Goal: Transaction & Acquisition: Purchase product/service

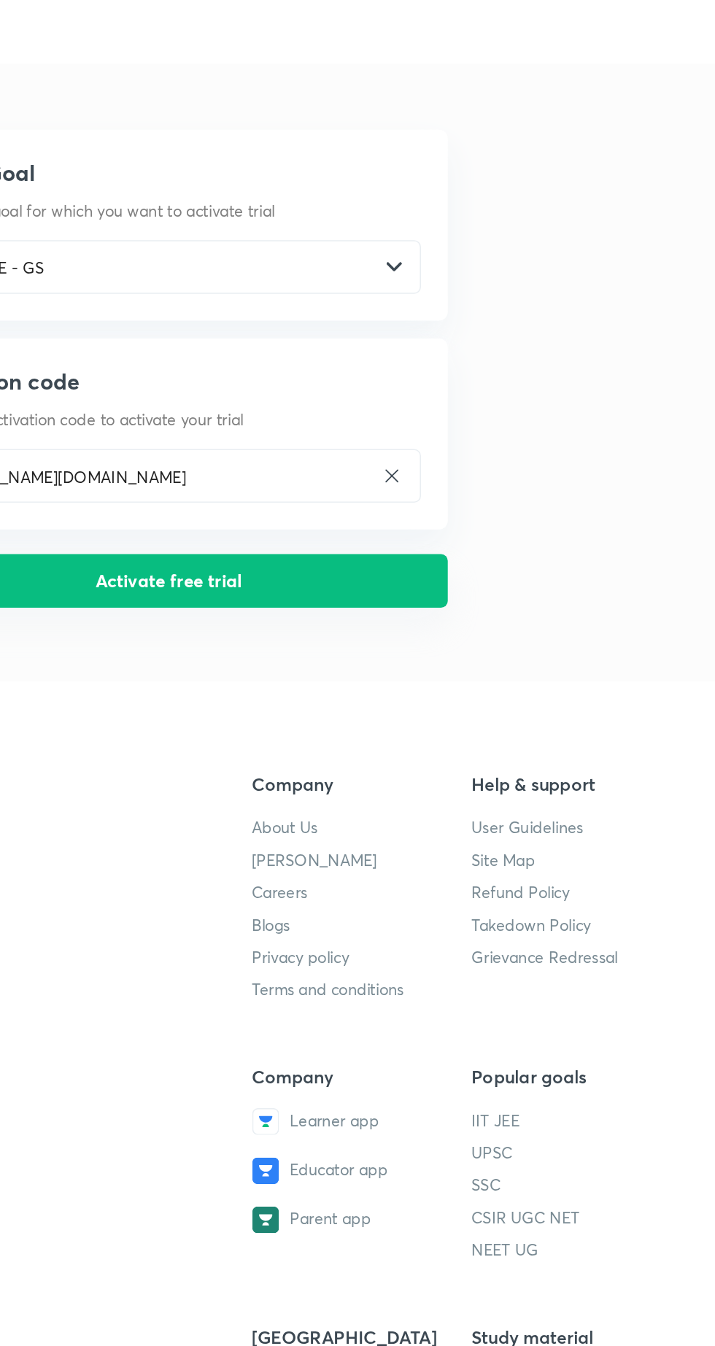
click at [322, 375] on button "Activate free trial" at bounding box center [357, 379] width 365 height 35
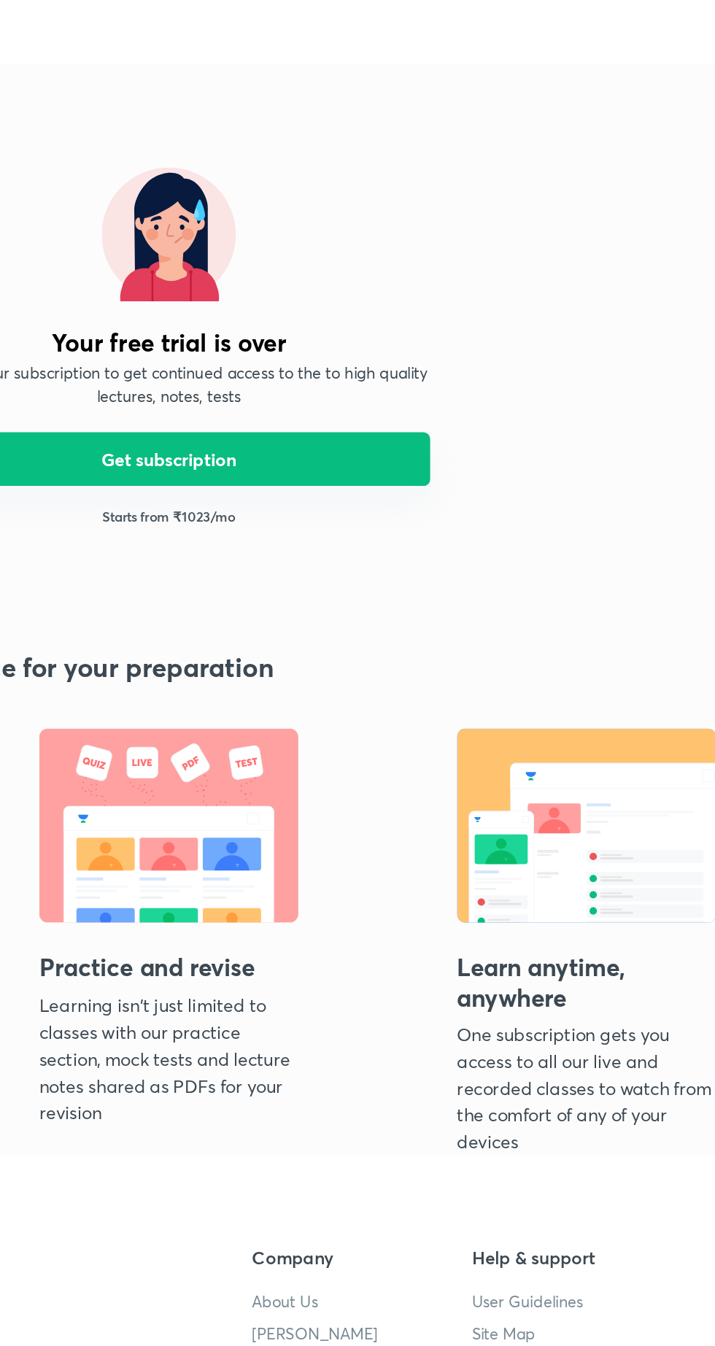
click at [276, 290] on button "Get subscription" at bounding box center [357, 299] width 341 height 35
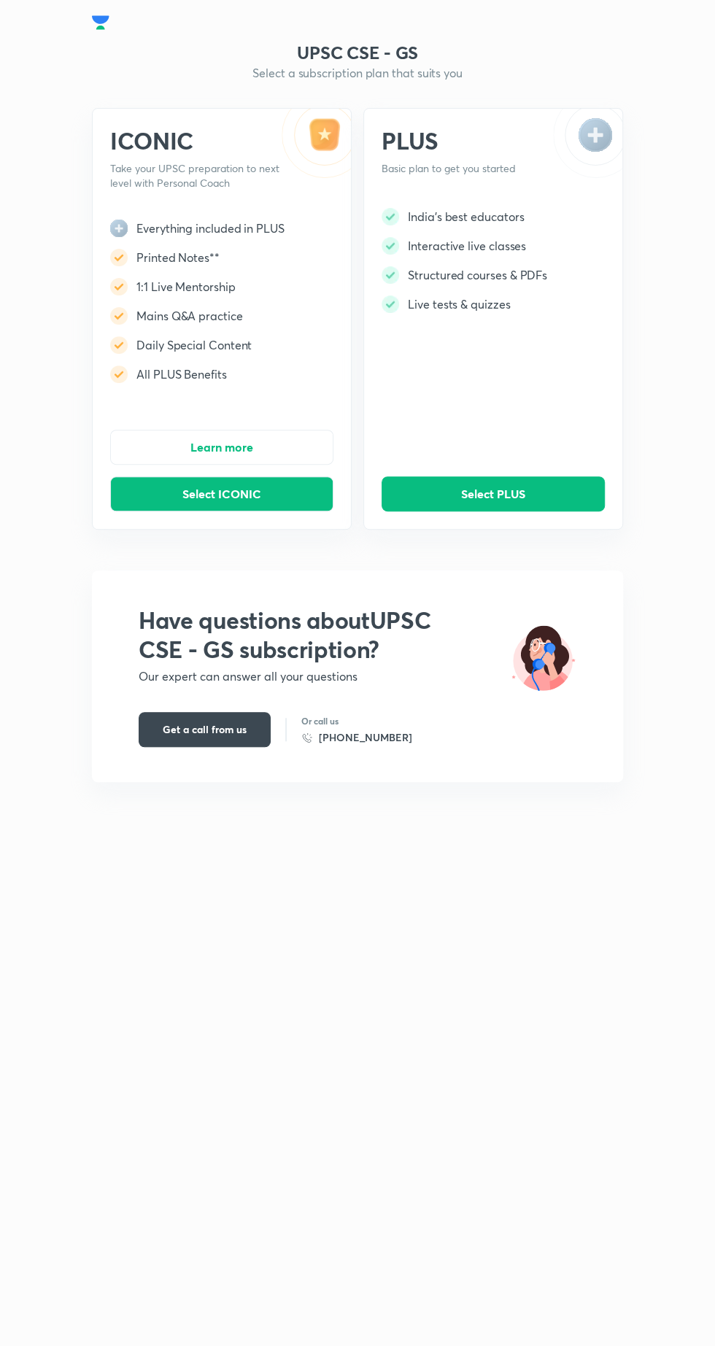
click at [336, 139] on img at bounding box center [316, 143] width 69 height 69
click at [198, 455] on button "Learn more" at bounding box center [221, 447] width 223 height 35
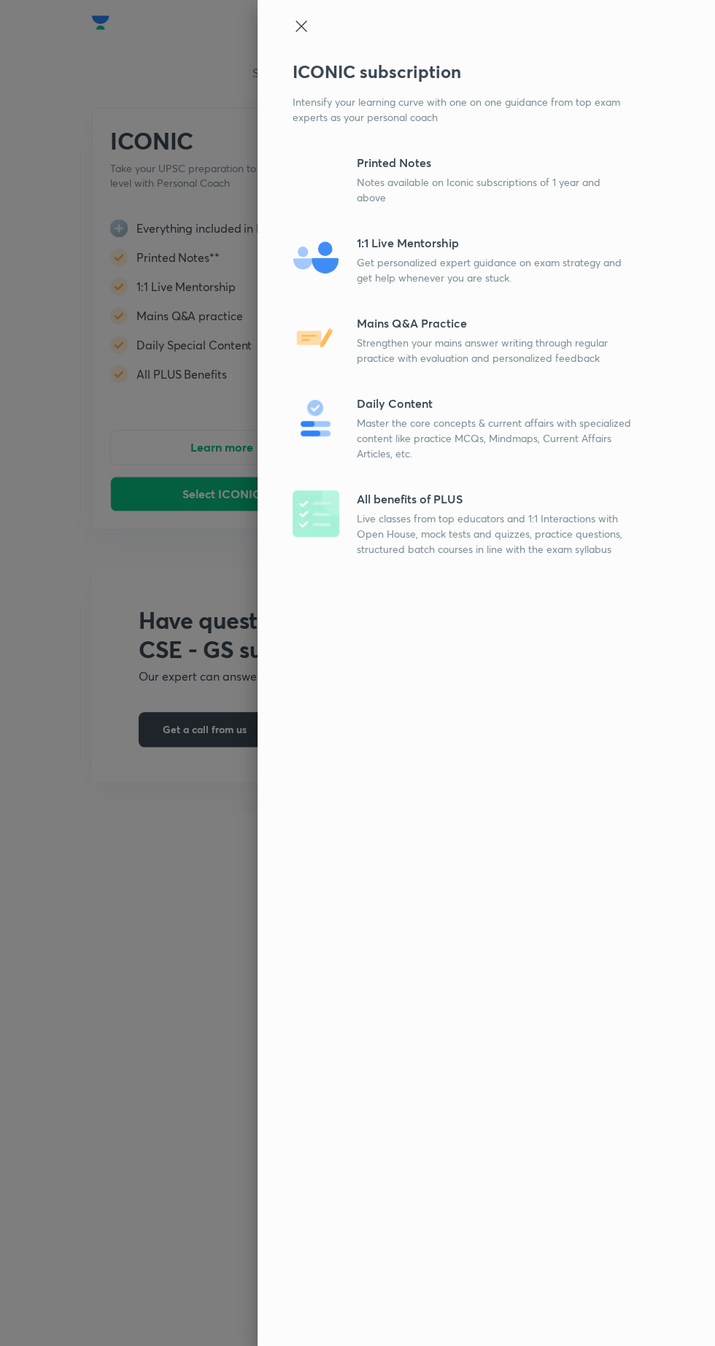
click at [493, 162] on p "Printed Notes" at bounding box center [494, 163] width 274 height 18
click at [427, 158] on p "Printed Notes" at bounding box center [494, 163] width 274 height 18
click at [367, 480] on div "ICONIC subscription Intensify your learning curve with one on one guidance from…" at bounding box center [485, 673] width 457 height 1346
click at [131, 856] on div at bounding box center [357, 673] width 715 height 1346
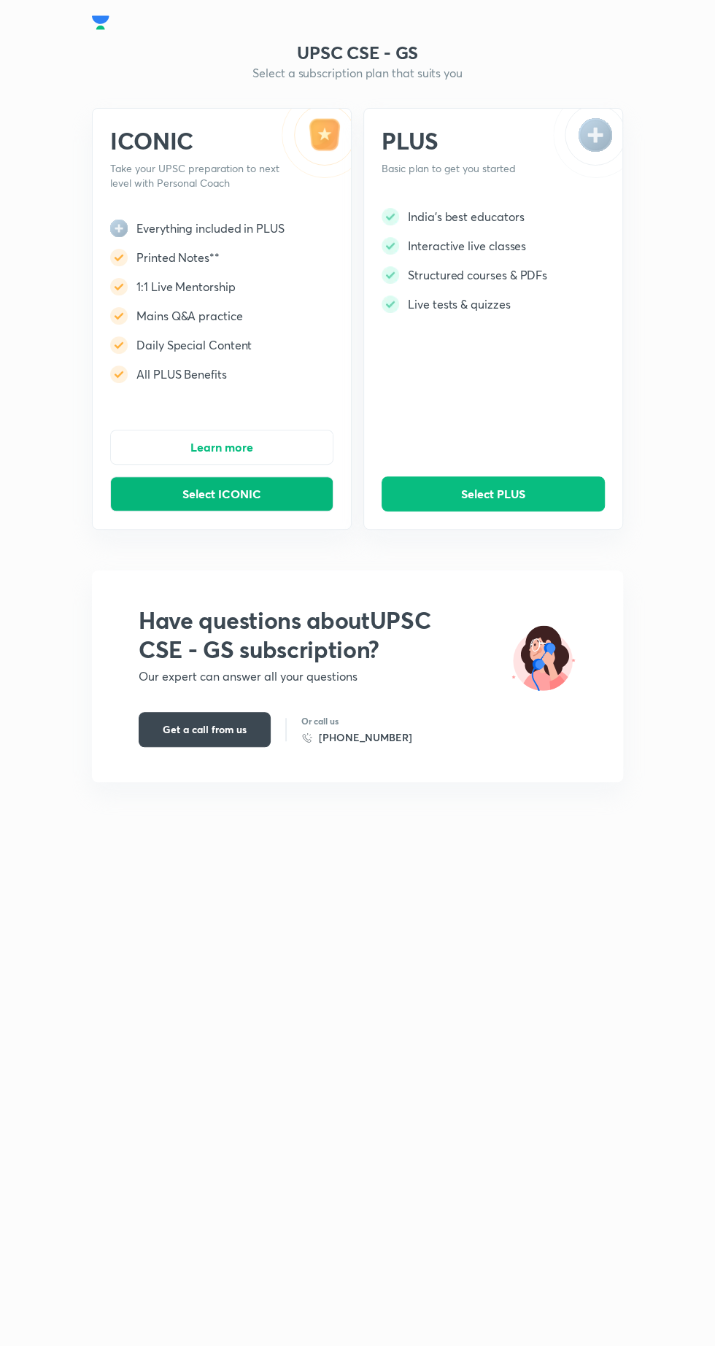
click at [199, 493] on span "Select ICONIC" at bounding box center [221, 493] width 79 height 15
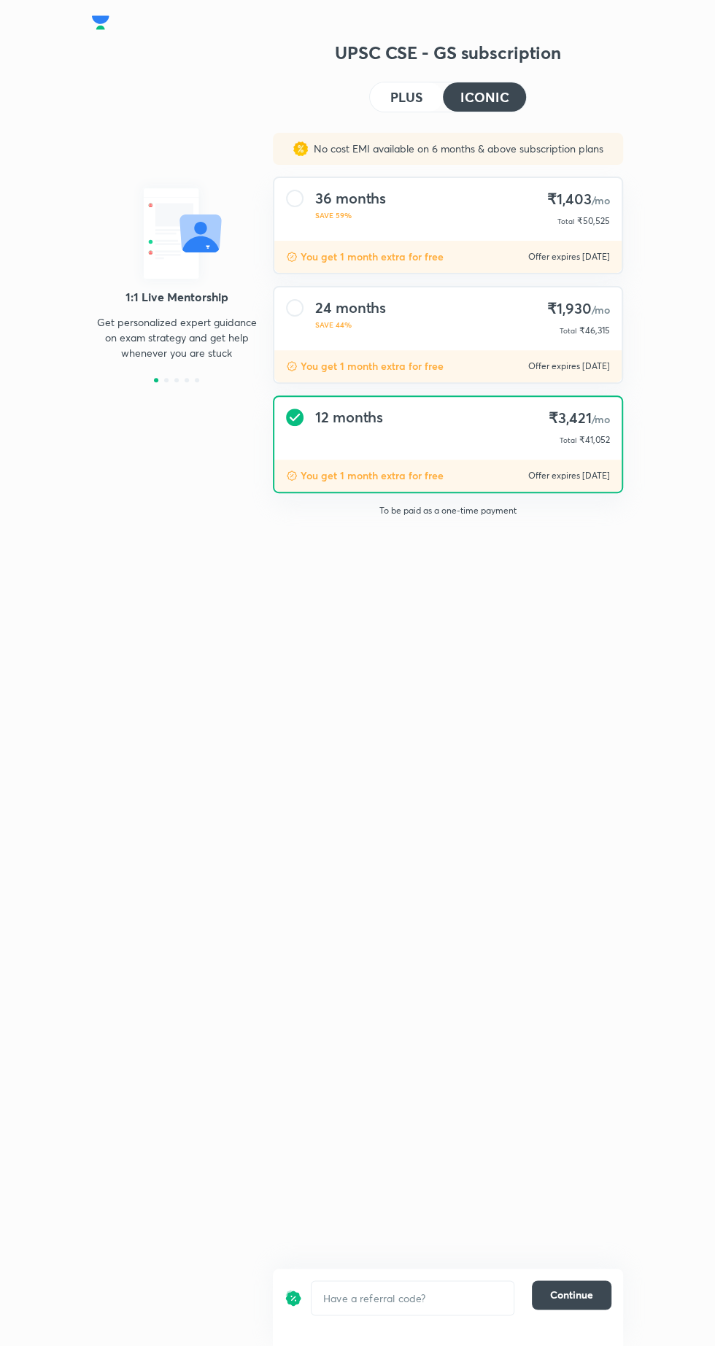
click at [463, 102] on h4 "ICONIC" at bounding box center [484, 96] width 48 height 13
click at [538, 1304] on button "Continue" at bounding box center [572, 1294] width 80 height 29
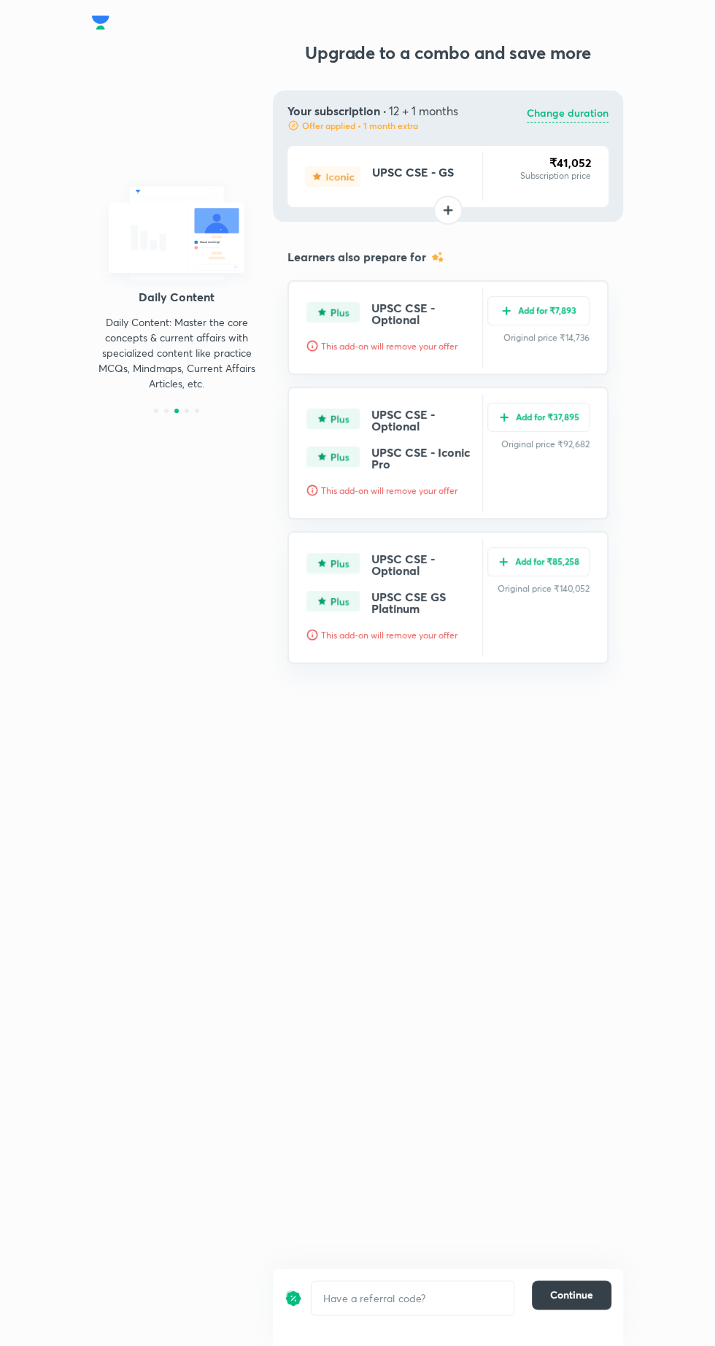
click at [559, 1296] on span "Continue" at bounding box center [571, 1294] width 43 height 15
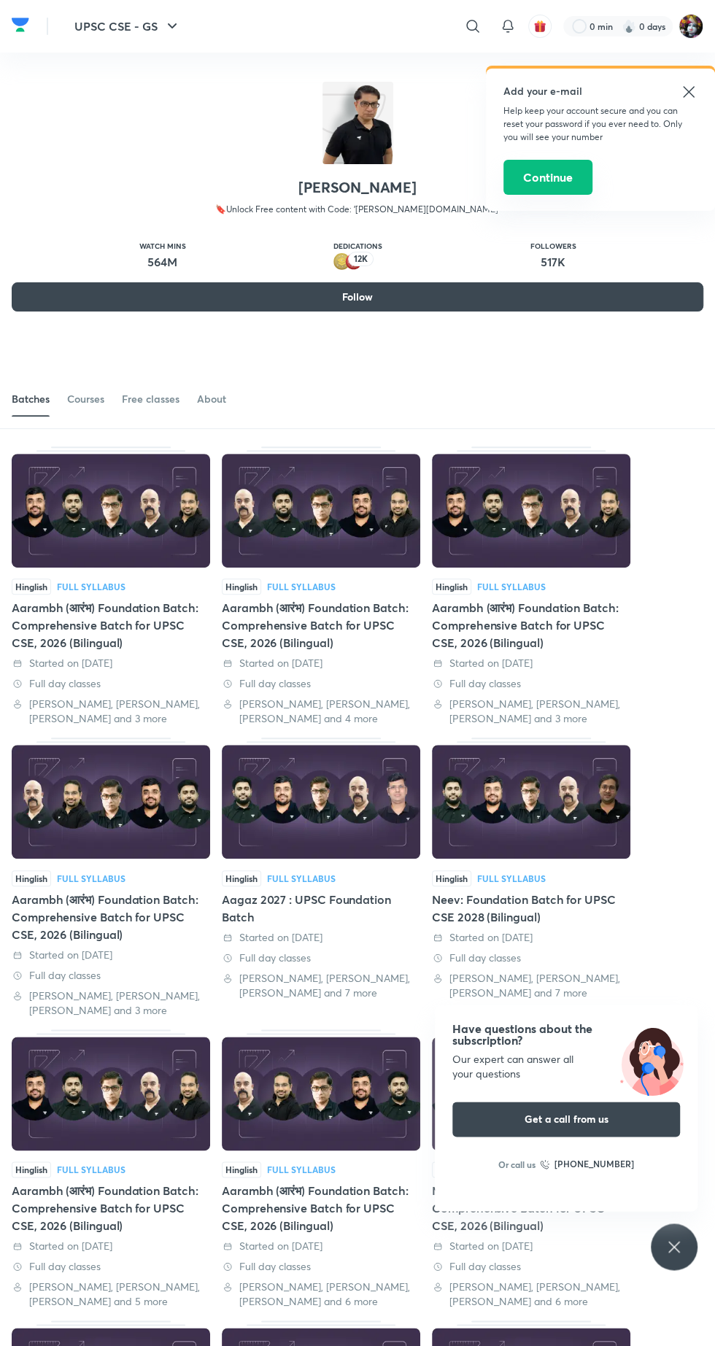
click at [545, 180] on button "Continue" at bounding box center [547, 177] width 89 height 35
click at [142, 394] on div "Free classes" at bounding box center [151, 399] width 58 height 15
click at [82, 395] on div "Courses" at bounding box center [85, 399] width 37 height 15
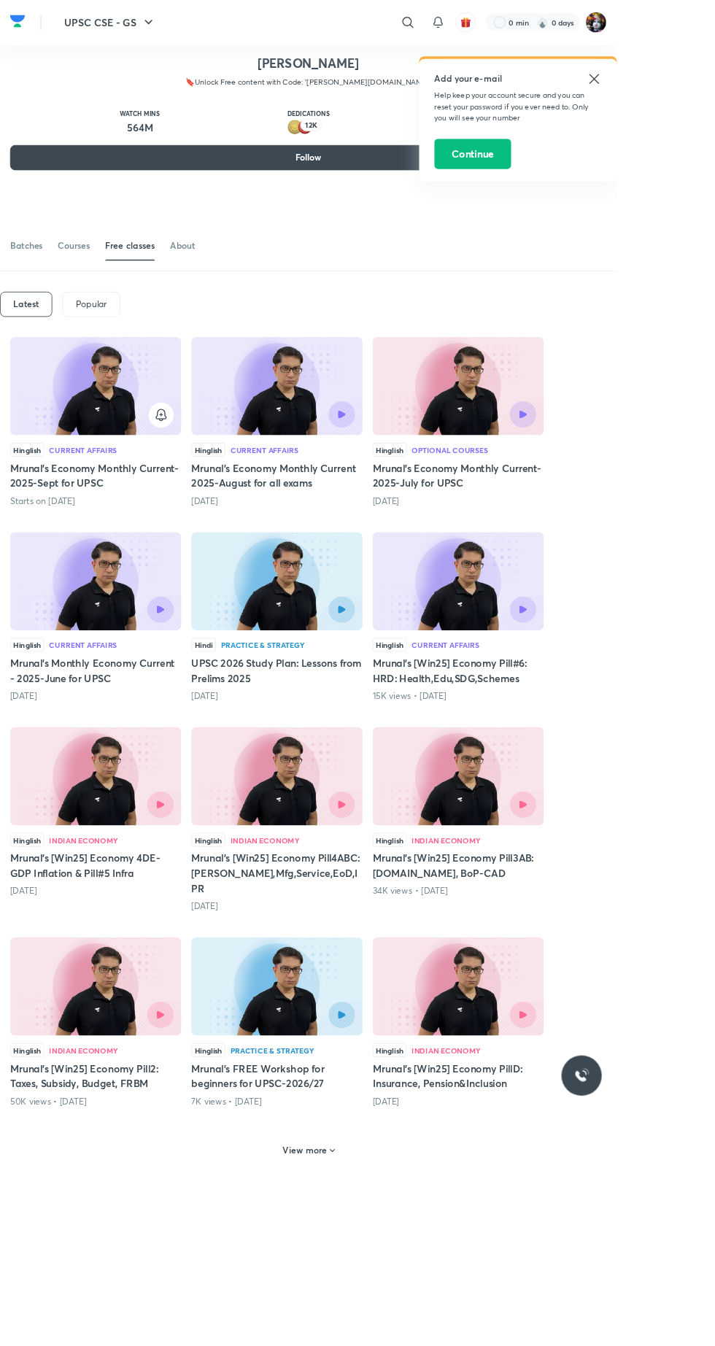
scroll to position [112, 0]
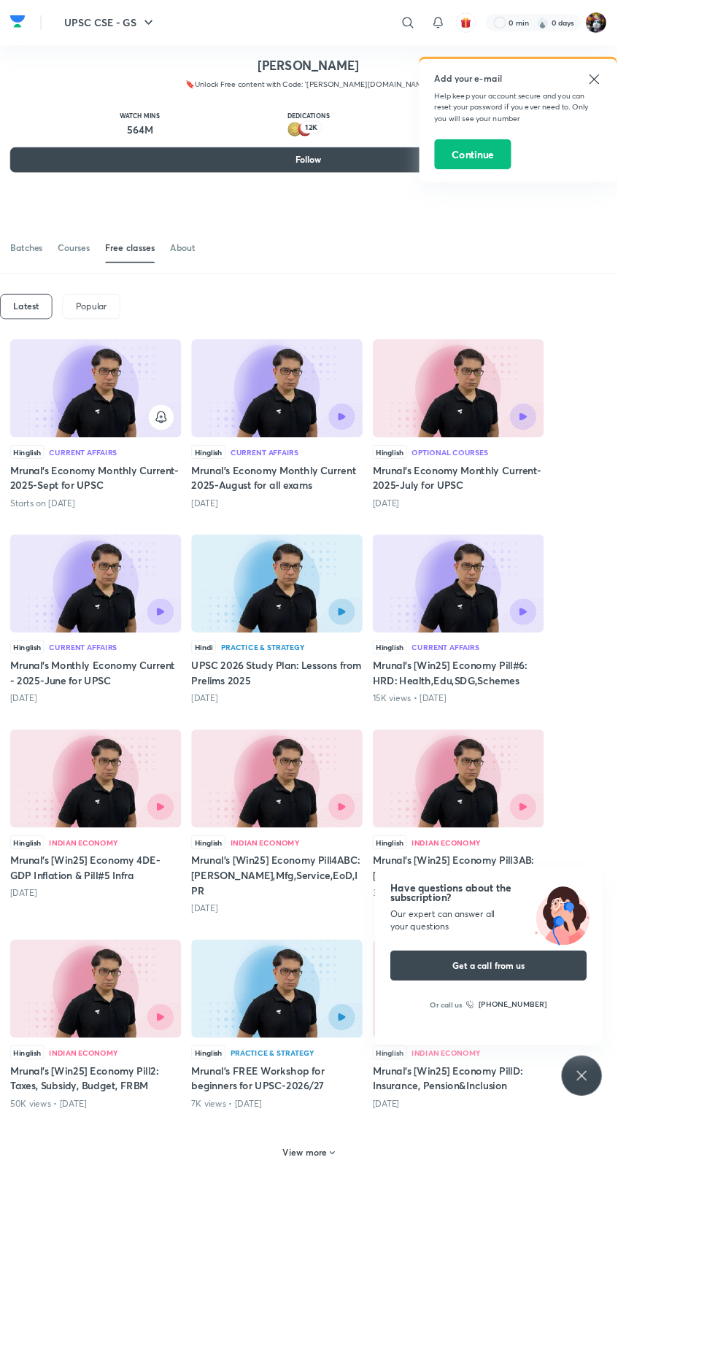
click at [104, 353] on p "Popular" at bounding box center [106, 355] width 36 height 12
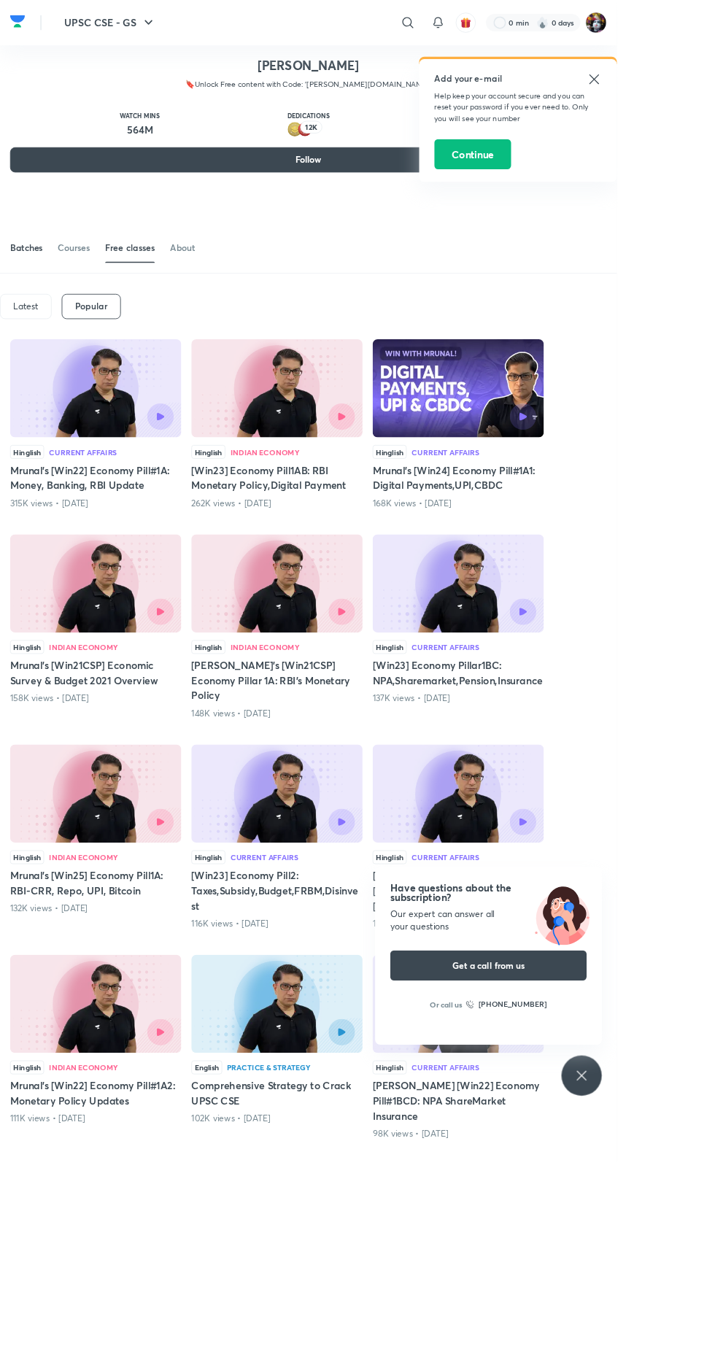
click at [15, 283] on div "Batches" at bounding box center [31, 287] width 38 height 15
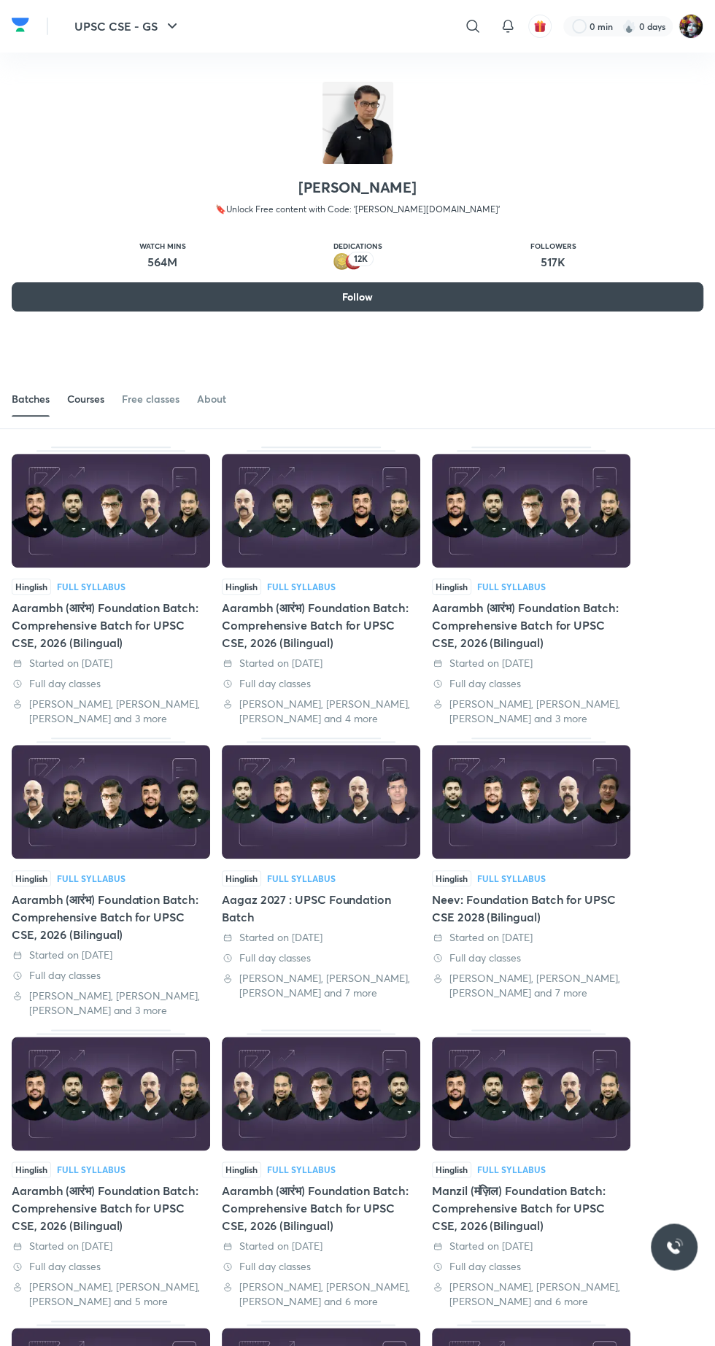
click at [88, 403] on div "Courses" at bounding box center [85, 399] width 37 height 15
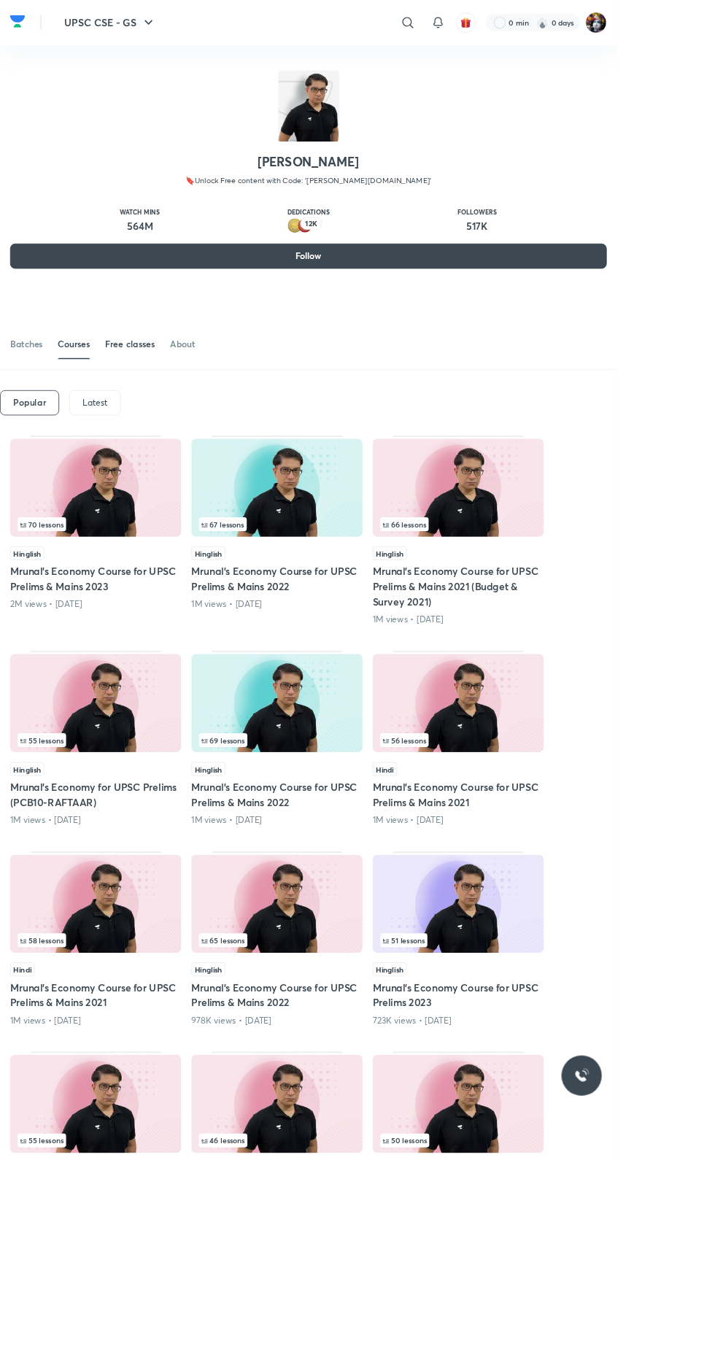
click at [147, 400] on div "Free classes" at bounding box center [151, 399] width 58 height 15
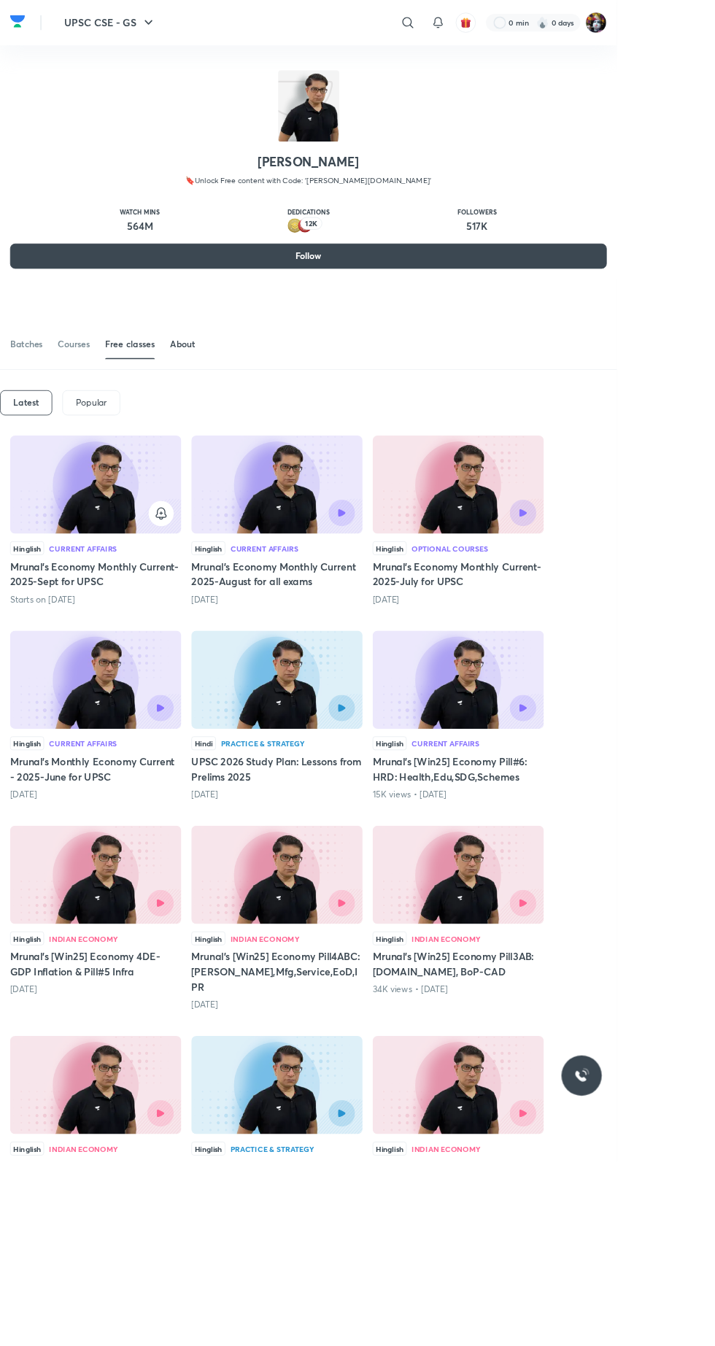
click at [206, 406] on div "About" at bounding box center [211, 399] width 29 height 15
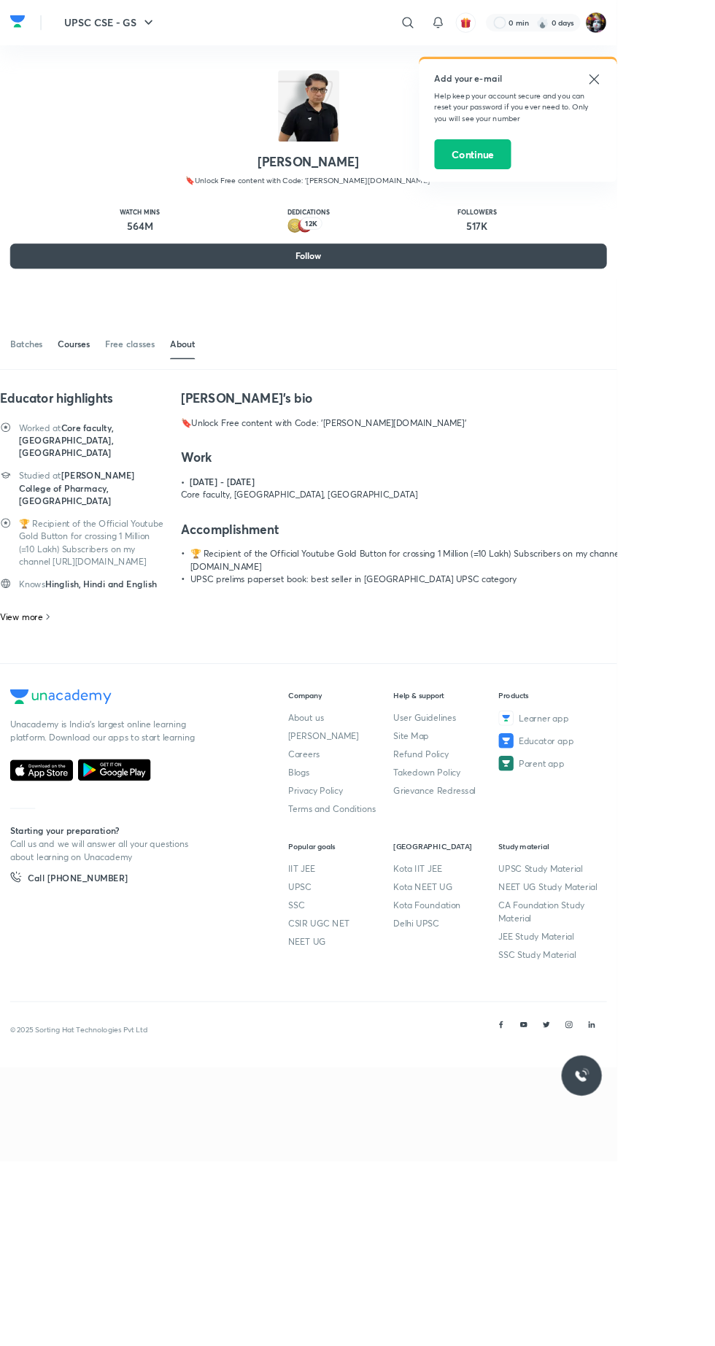
click at [91, 415] on span at bounding box center [85, 415] width 37 height 1
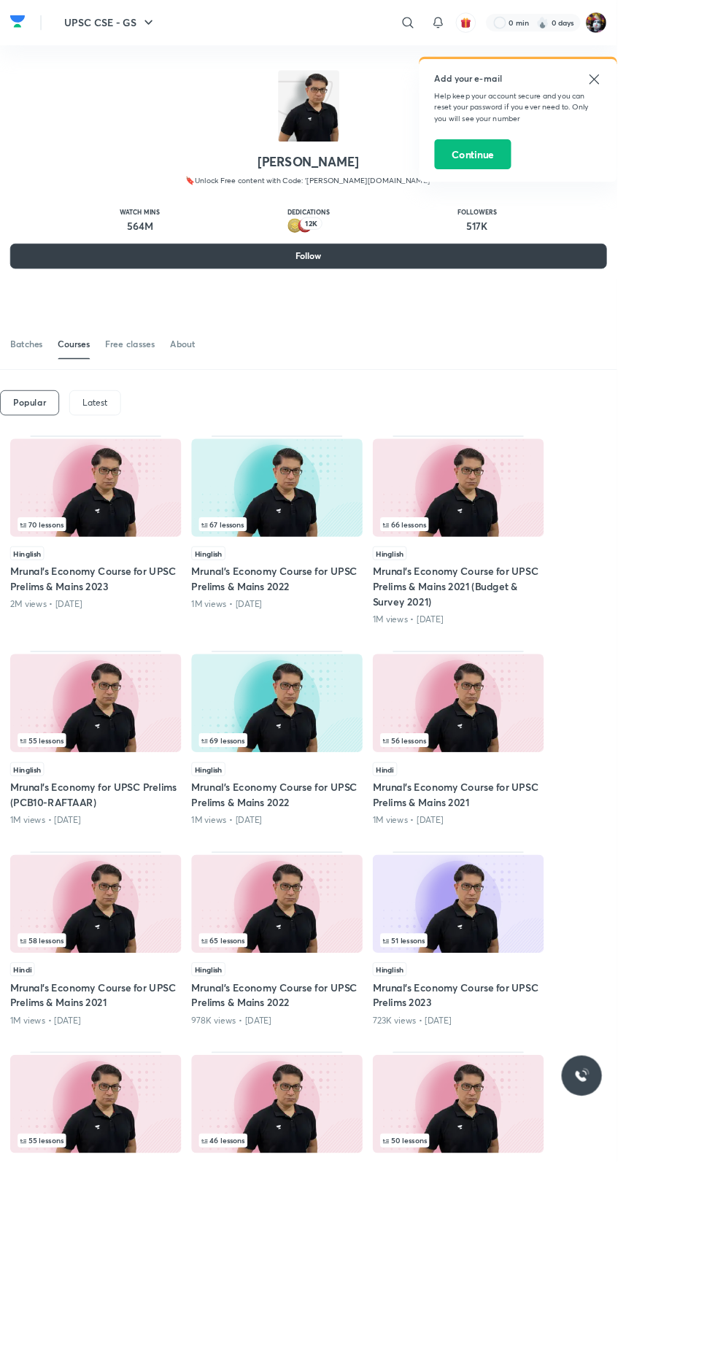
click at [245, 309] on button "Follow" at bounding box center [357, 296] width 691 height 29
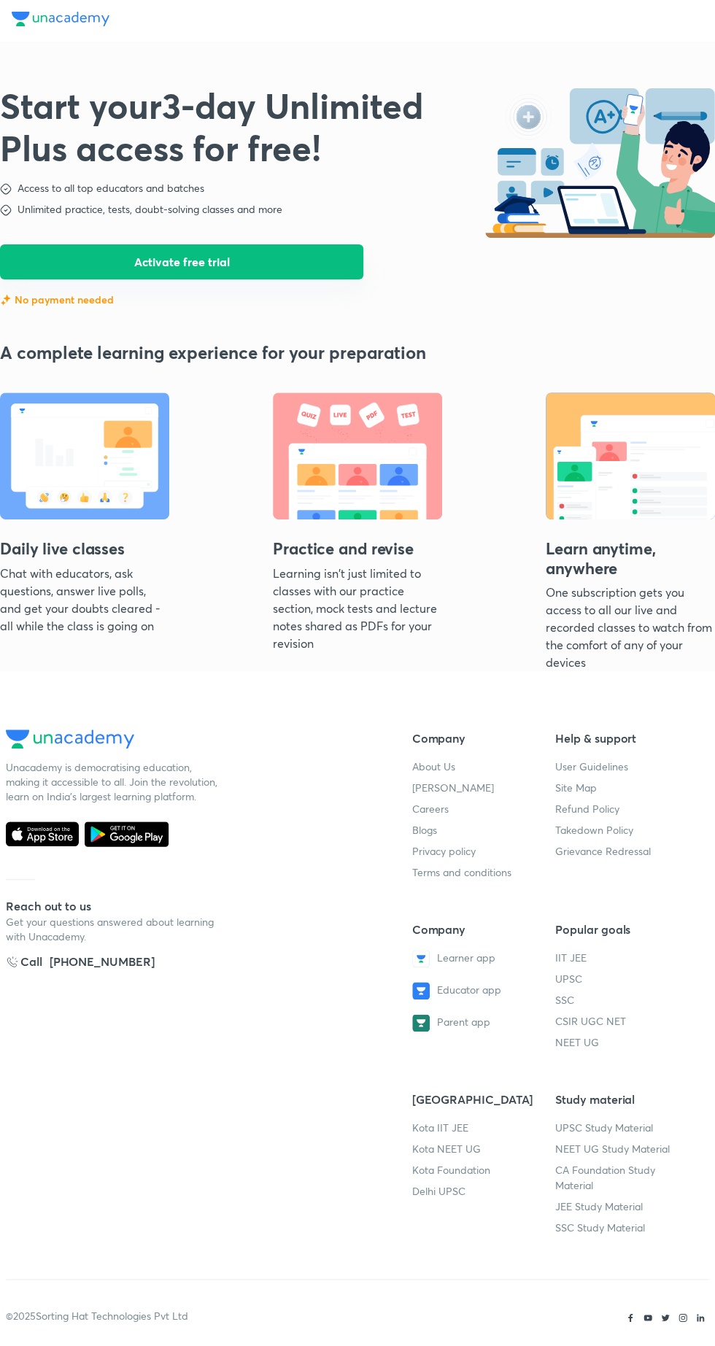
click at [140, 275] on button "Activate free trial" at bounding box center [181, 261] width 363 height 35
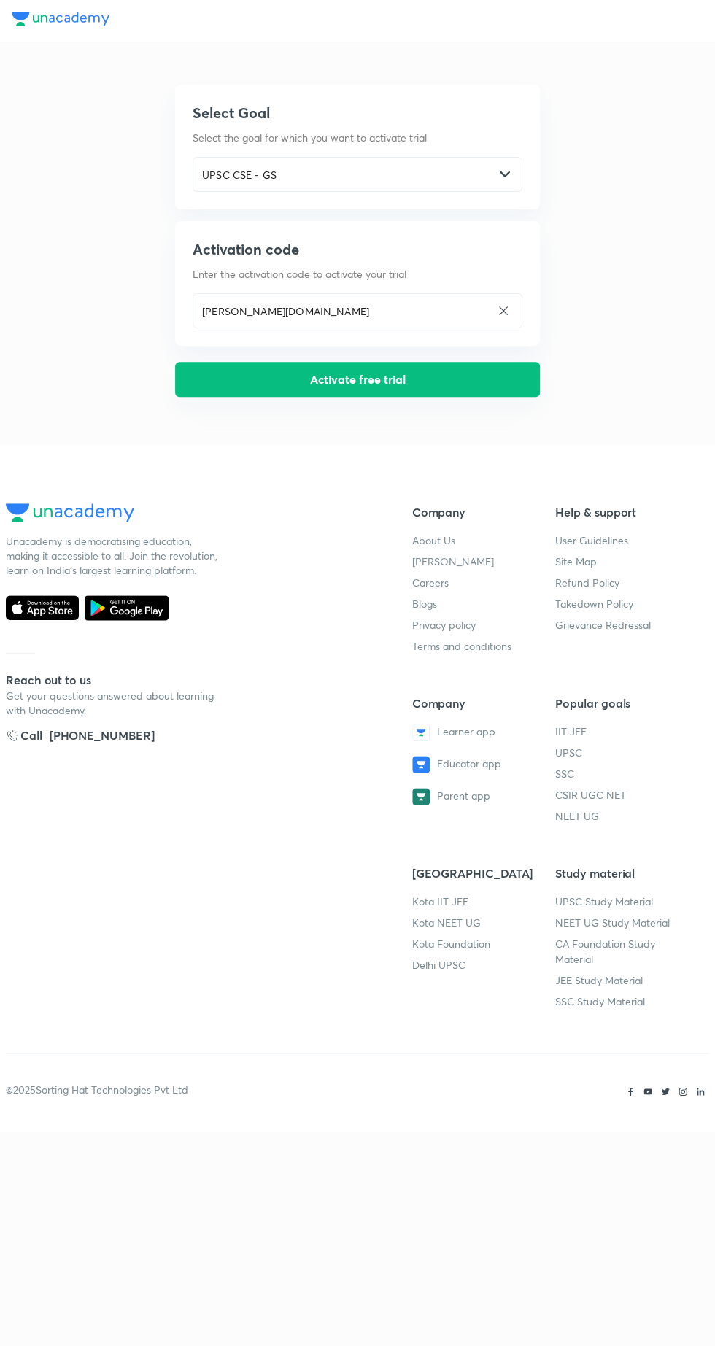
click at [247, 376] on button "Activate free trial" at bounding box center [357, 379] width 365 height 35
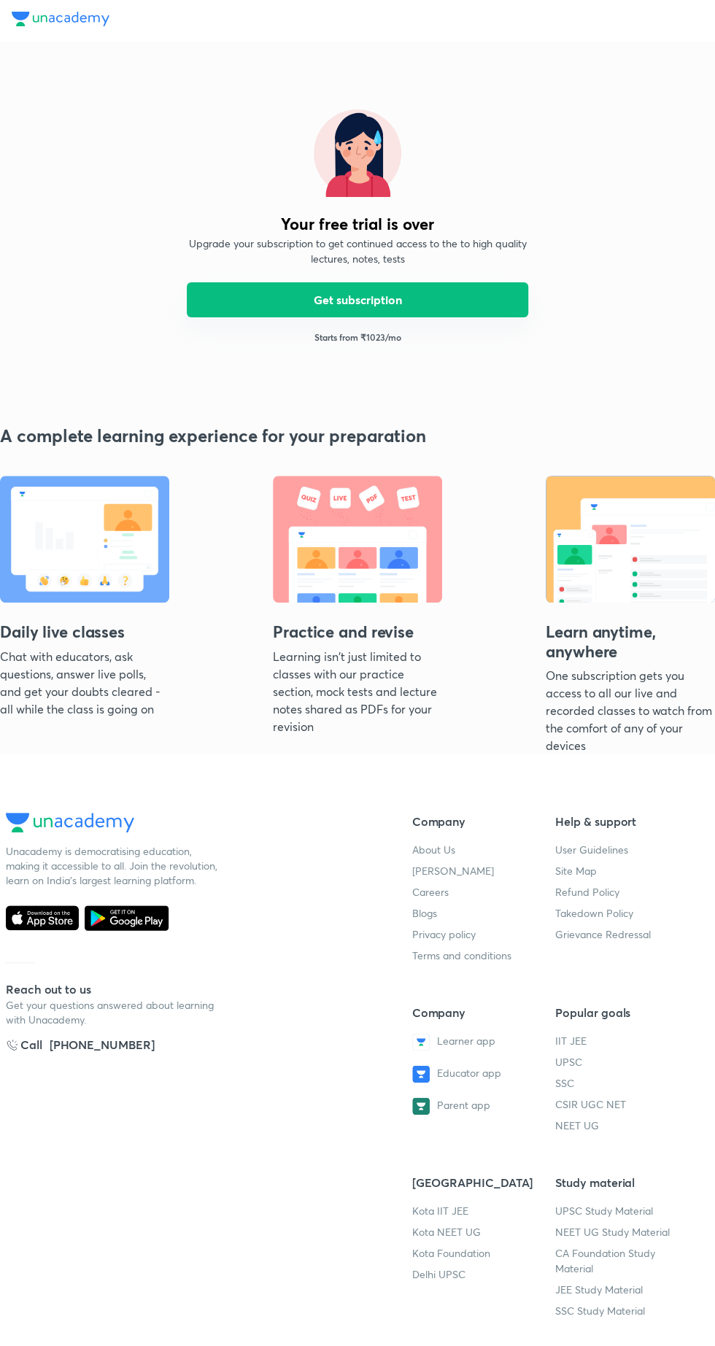
click at [238, 307] on button "Get subscription" at bounding box center [357, 299] width 341 height 35
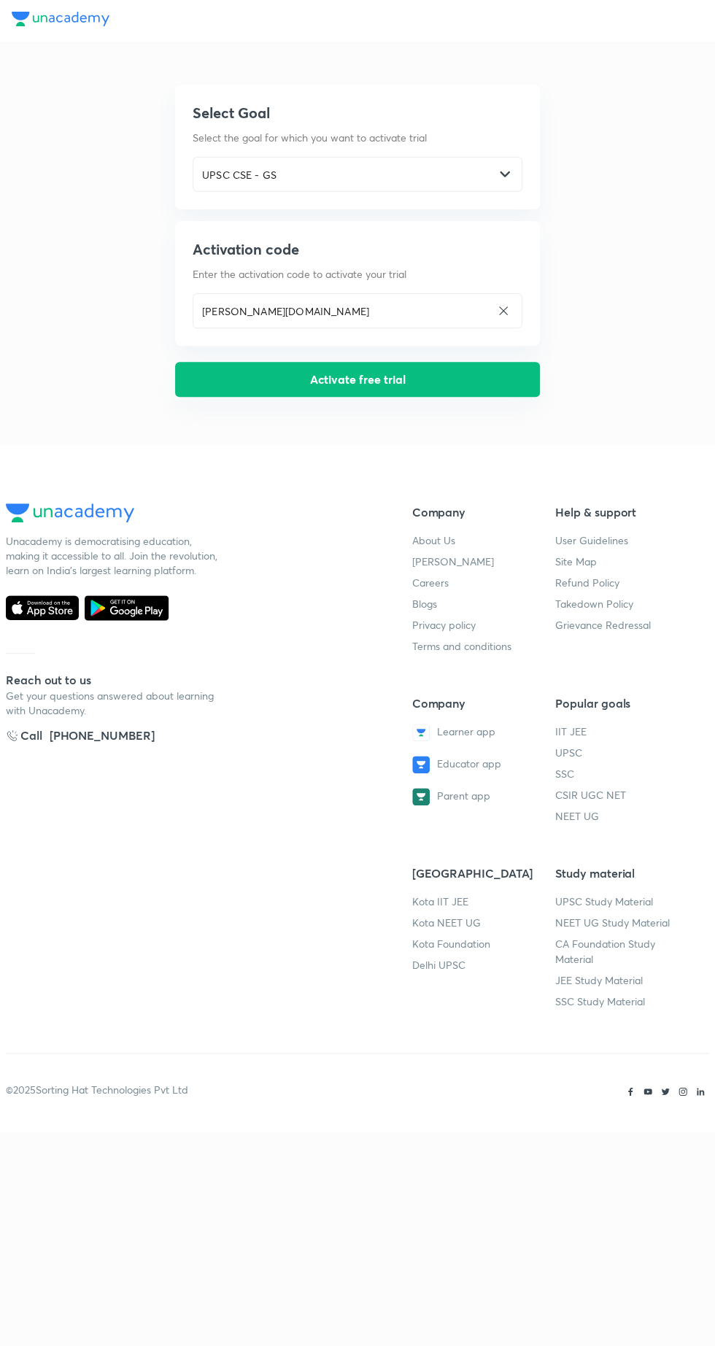
click at [254, 381] on button "Activate free trial" at bounding box center [357, 379] width 365 height 35
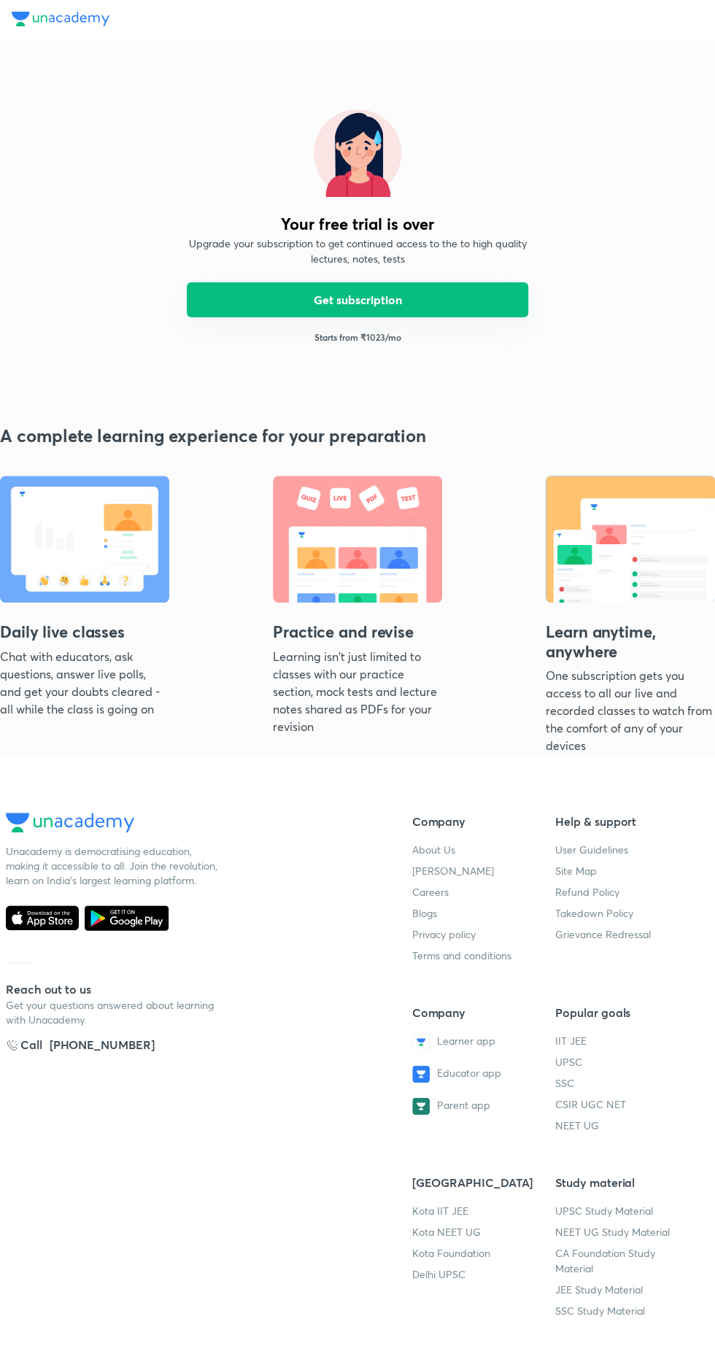
click at [268, 309] on button "Get subscription" at bounding box center [357, 299] width 341 height 35
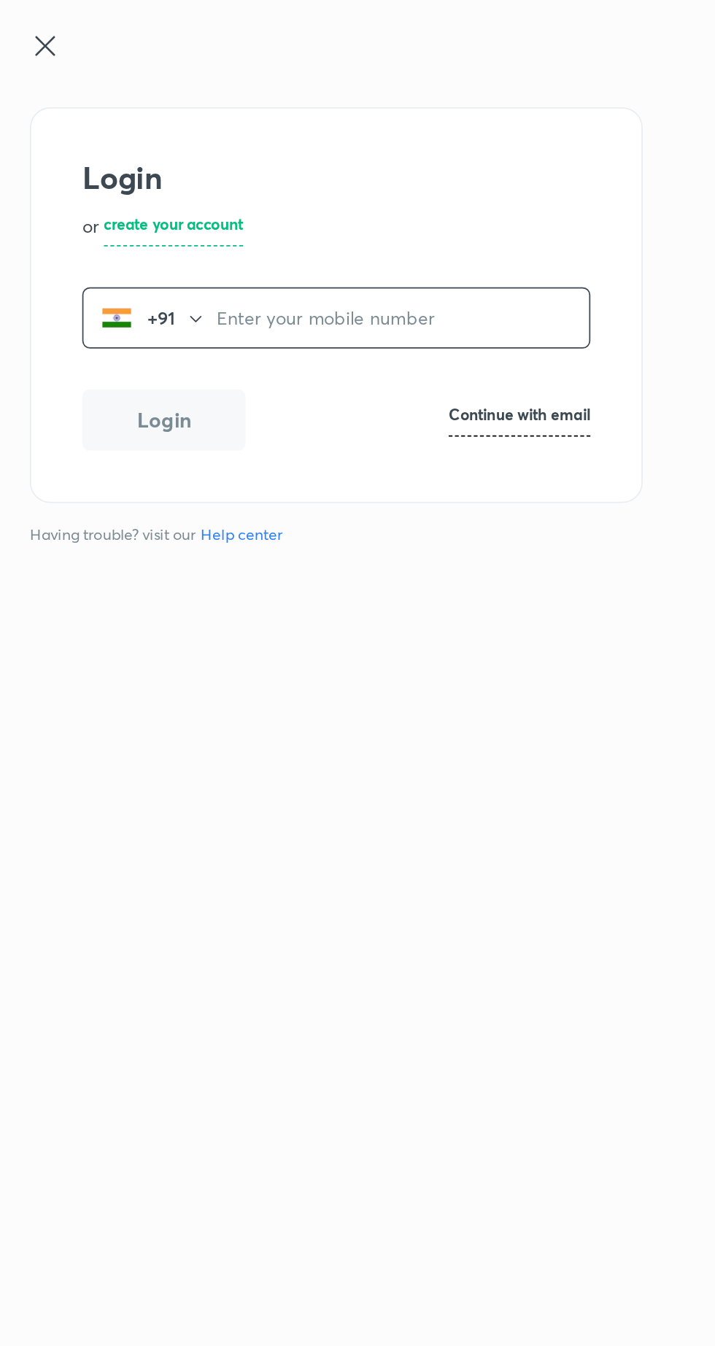
click at [411, 177] on input "tel" at bounding box center [505, 181] width 213 height 30
